Goal: Find contact information: Find contact information

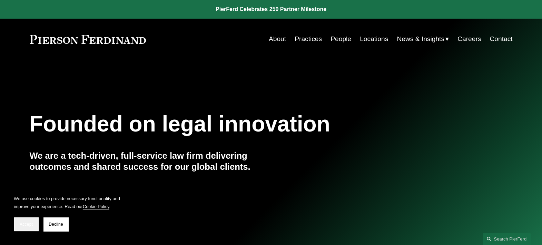
click at [27, 221] on button "Accept" at bounding box center [26, 224] width 25 height 14
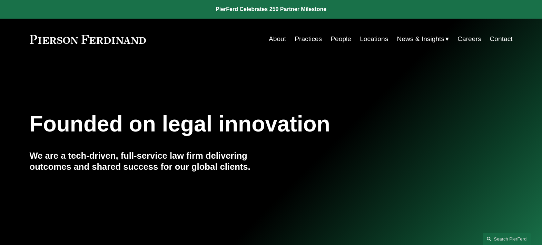
click at [379, 39] on link "Locations" at bounding box center [374, 38] width 28 height 13
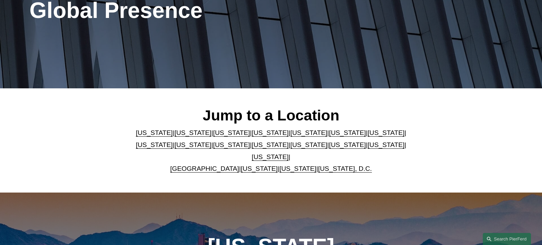
scroll to position [129, 0]
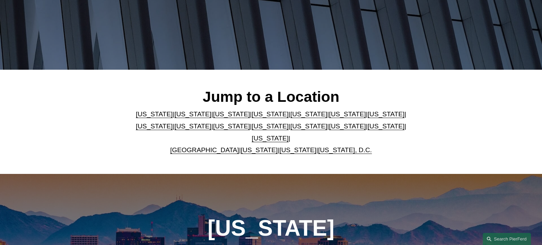
click at [259, 97] on h2 "Jump to a Location" at bounding box center [271, 97] width 282 height 18
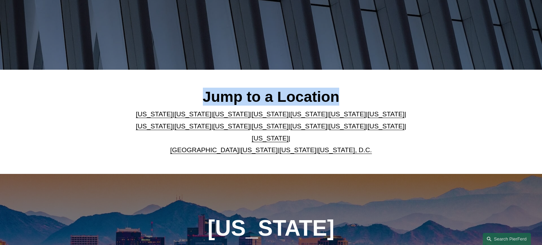
click at [259, 97] on h2 "Jump to a Location" at bounding box center [271, 97] width 282 height 18
click at [363, 98] on h2 "Jump to a Location" at bounding box center [271, 97] width 282 height 18
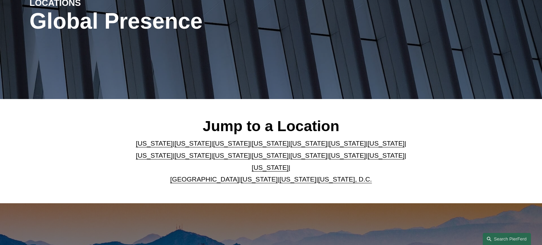
scroll to position [86, 0]
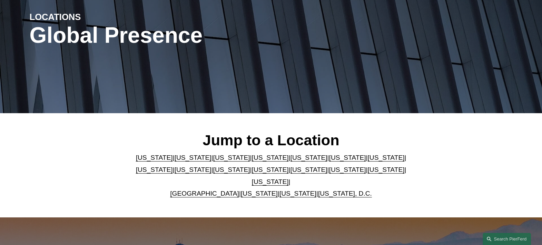
click at [157, 131] on h2 "Jump to a Location" at bounding box center [271, 140] width 282 height 18
click at [158, 177] on p "[US_STATE] | [US_STATE] | [US_STATE] | [US_STATE] | [US_STATE] | [US_STATE] | […" at bounding box center [271, 176] width 282 height 48
click at [175, 173] on link "[US_STATE]" at bounding box center [193, 169] width 37 height 7
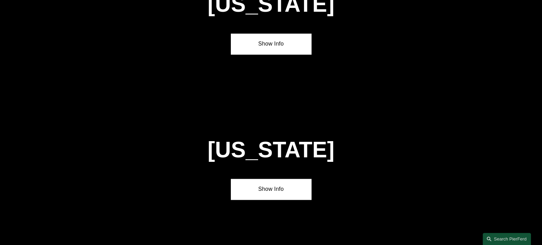
scroll to position [1461, 0]
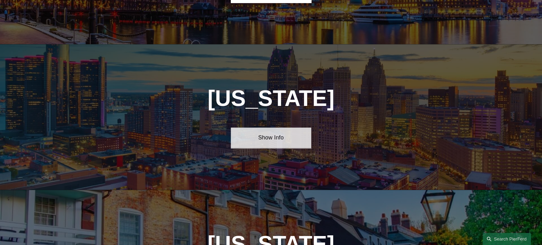
click at [284, 127] on link "Show Info" at bounding box center [271, 137] width 80 height 21
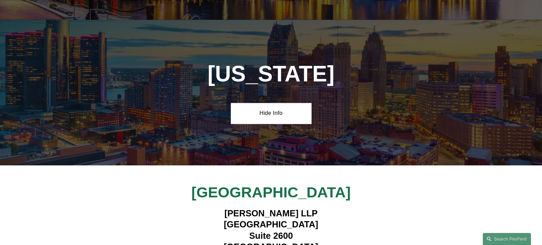
scroll to position [1504, 0]
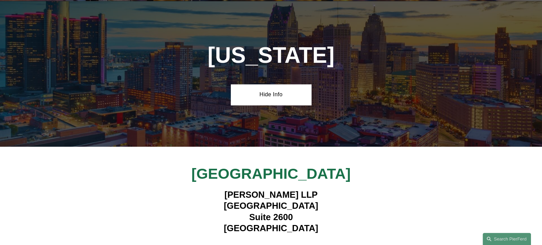
click at [258, 189] on h4 "[PERSON_NAME] LLP [STREET_ADDRESS]" at bounding box center [270, 211] width 201 height 45
drag, startPoint x: 258, startPoint y: 148, endPoint x: 291, endPoint y: 179, distance: 44.7
click at [291, 189] on h4 "[PERSON_NAME] LLP [STREET_ADDRESS]" at bounding box center [270, 211] width 201 height 45
